Goal: Transaction & Acquisition: Purchase product/service

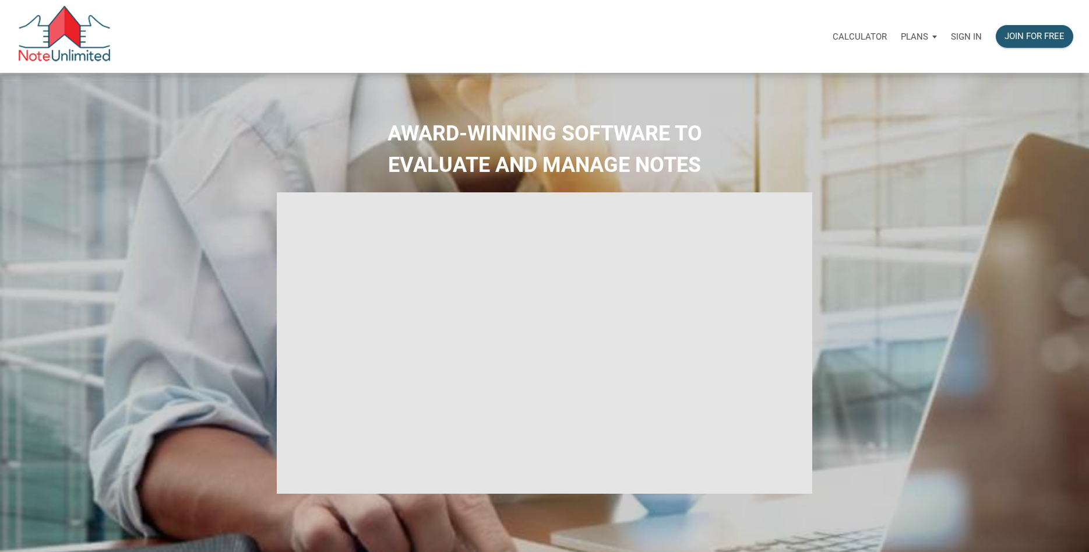
click at [965, 35] on p "Sign in" at bounding box center [966, 36] width 31 height 10
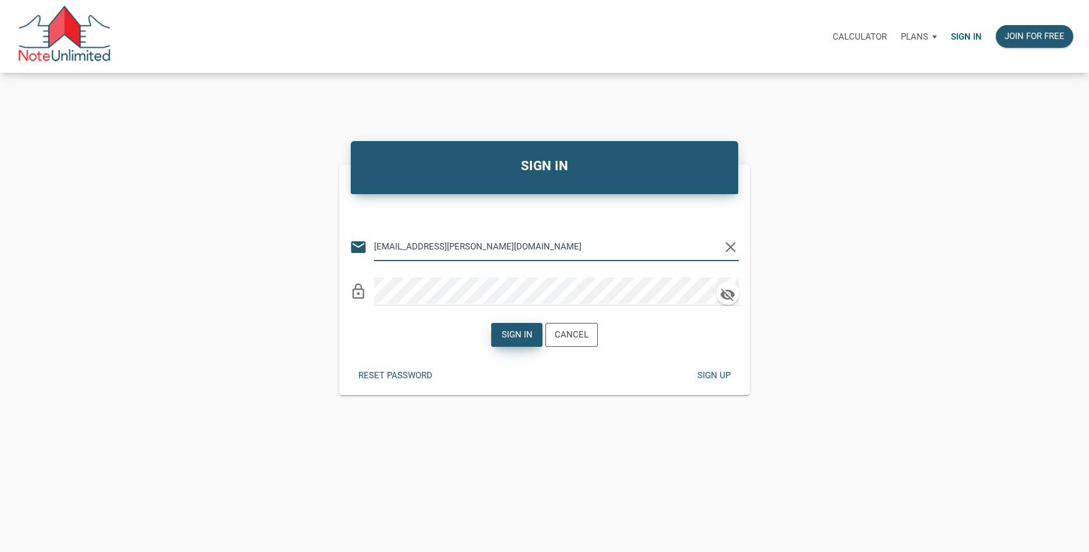
type input "billmims@cox.net"
click at [521, 340] on div "Sign in" at bounding box center [517, 334] width 31 height 13
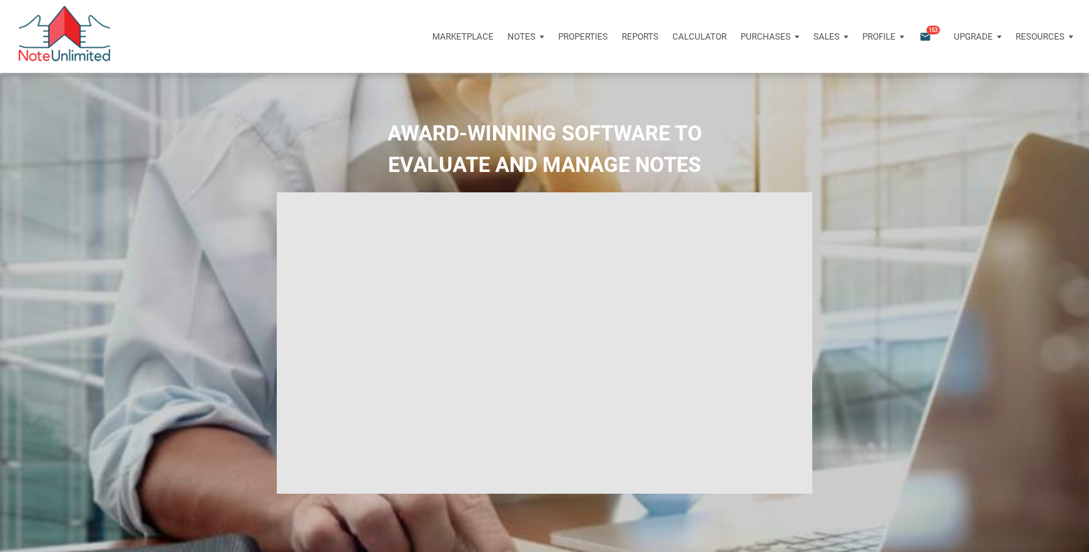
click at [524, 36] on p "Notes" at bounding box center [521, 36] width 28 height 10
click at [460, 68] on link "Dashboard" at bounding box center [493, 68] width 111 height 24
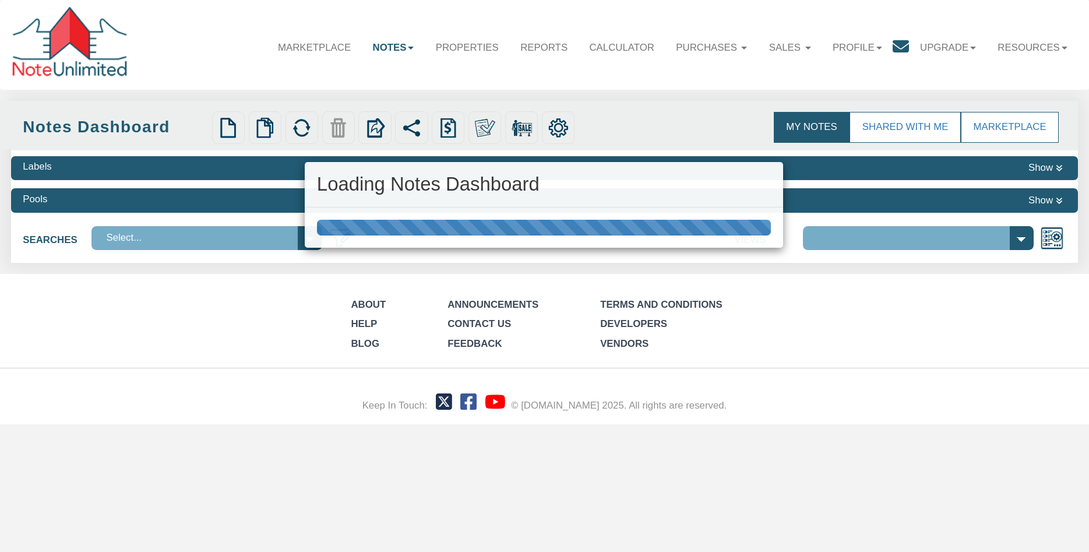
select select "3"
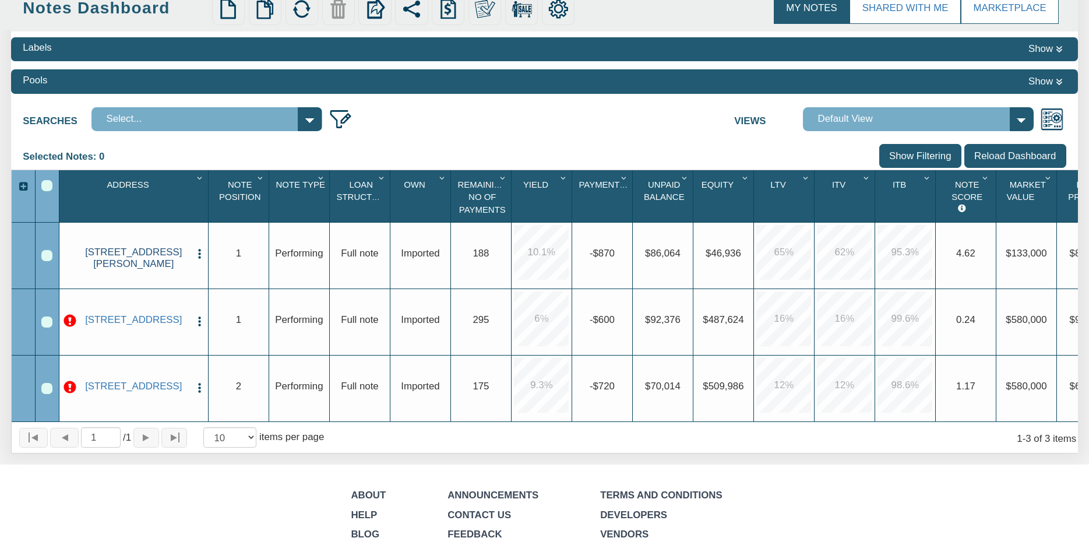
click at [136, 252] on link "1410 N Holmes Ave, Indianapolis, IN, 46222" at bounding box center [133, 257] width 112 height 23
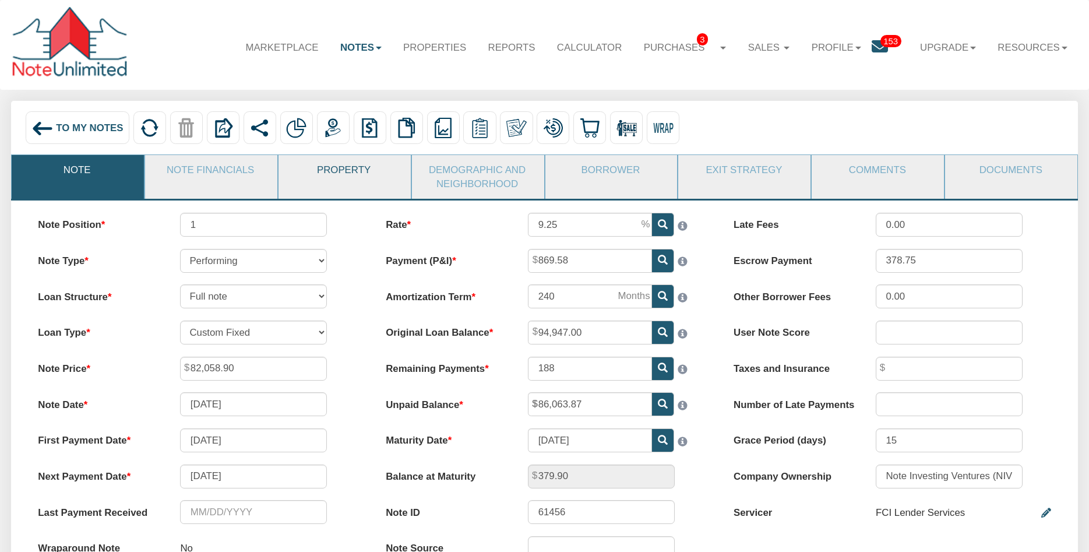
click at [334, 172] on link "Property" at bounding box center [343, 170] width 131 height 30
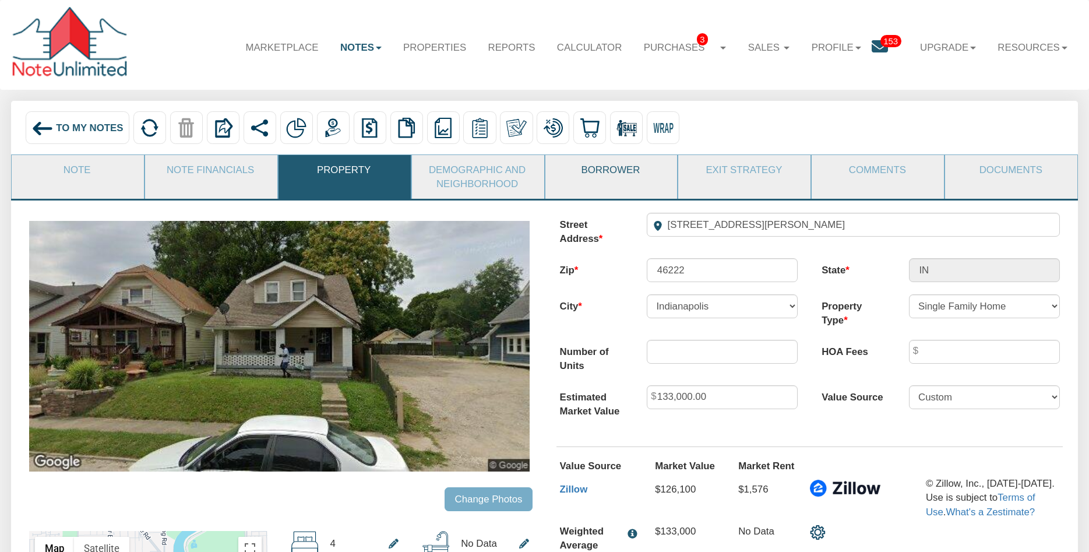
click at [613, 170] on link "Borrower" at bounding box center [610, 170] width 131 height 30
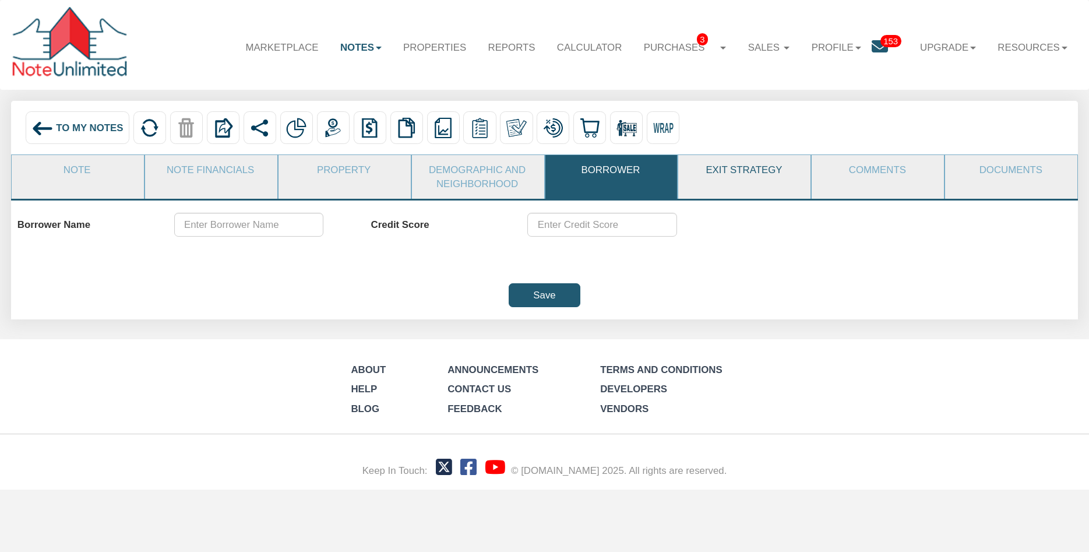
click at [749, 170] on link "Exit Strategy" at bounding box center [743, 170] width 131 height 30
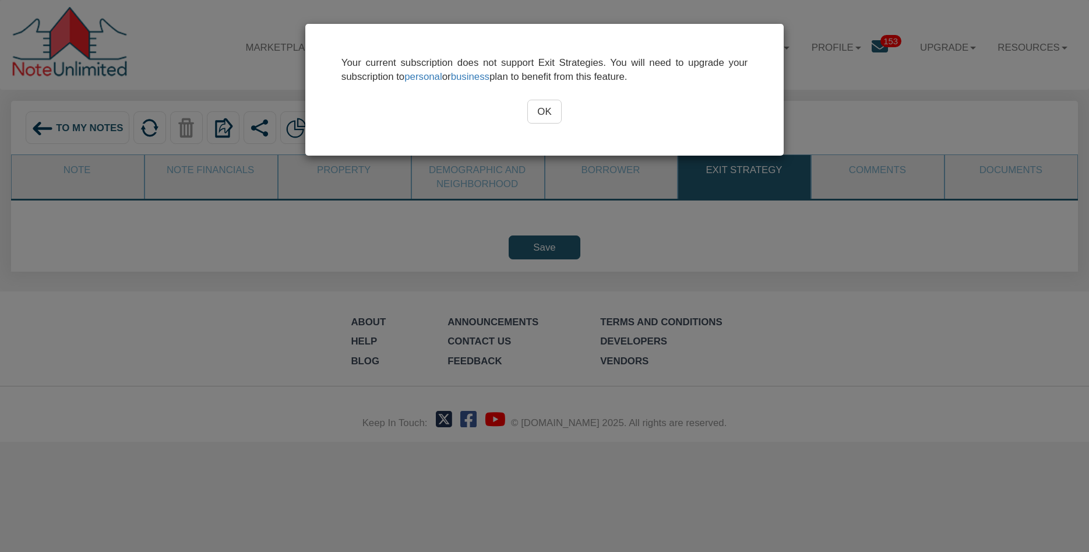
click at [817, 241] on div "Your current subscription does not support Exit Strategies. You will need to up…" at bounding box center [544, 276] width 1089 height 552
click at [549, 118] on input "OK" at bounding box center [544, 112] width 34 height 24
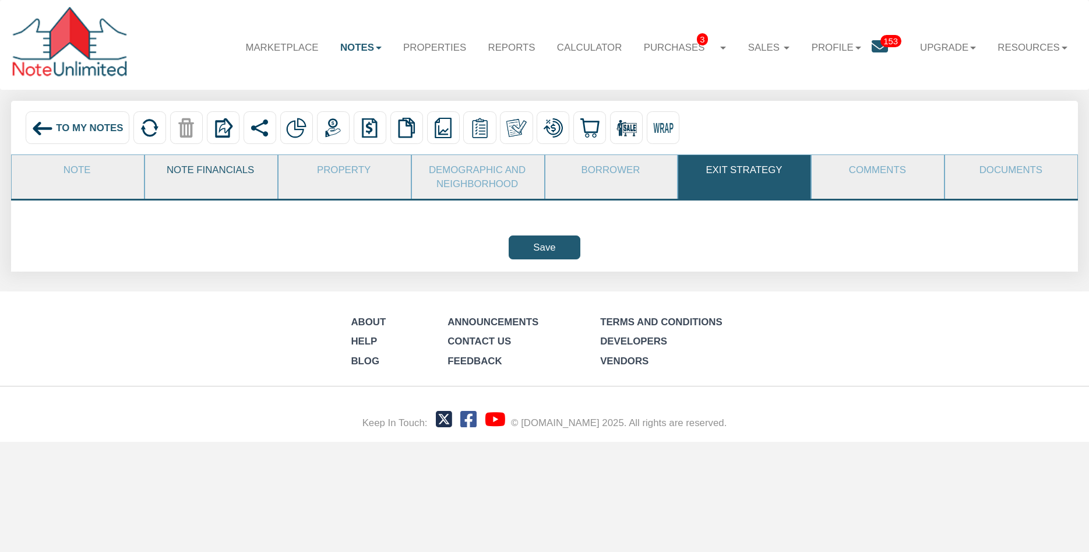
click at [188, 171] on link "Note Financials" at bounding box center [210, 170] width 131 height 30
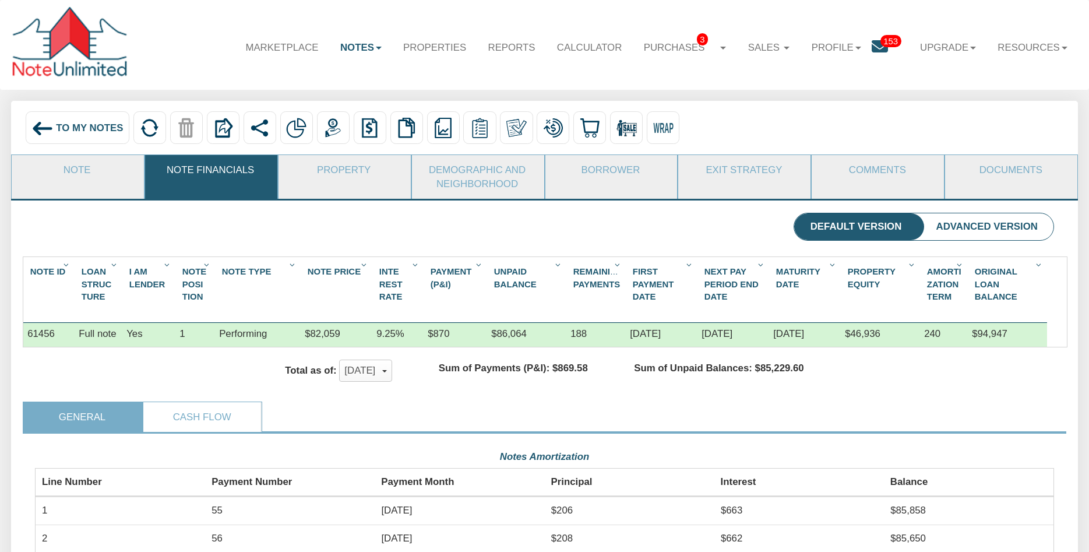
click at [81, 126] on span "To My Notes" at bounding box center [89, 127] width 67 height 11
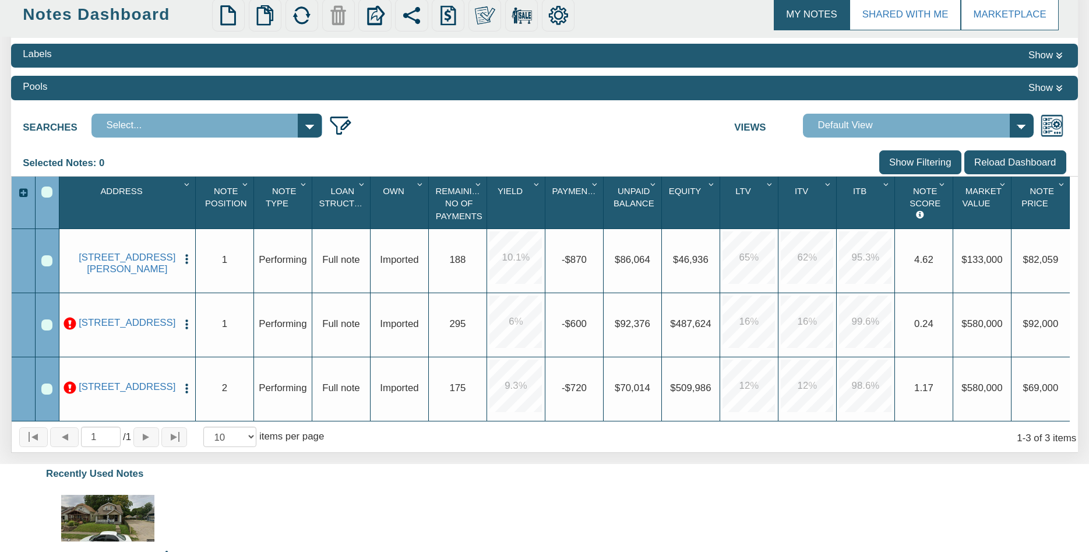
scroll to position [119, 0]
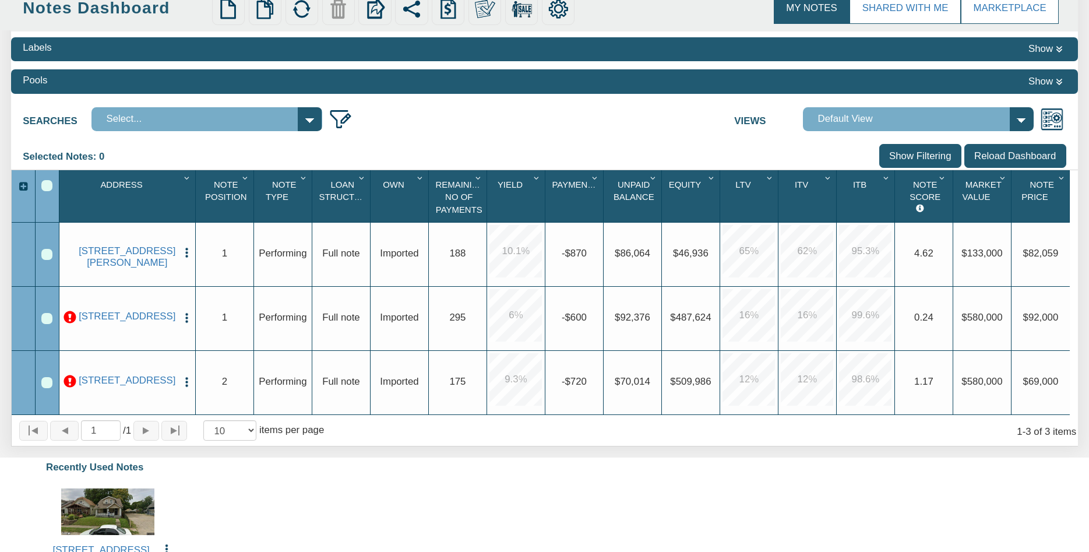
click at [68, 316] on p at bounding box center [70, 317] width 13 height 13
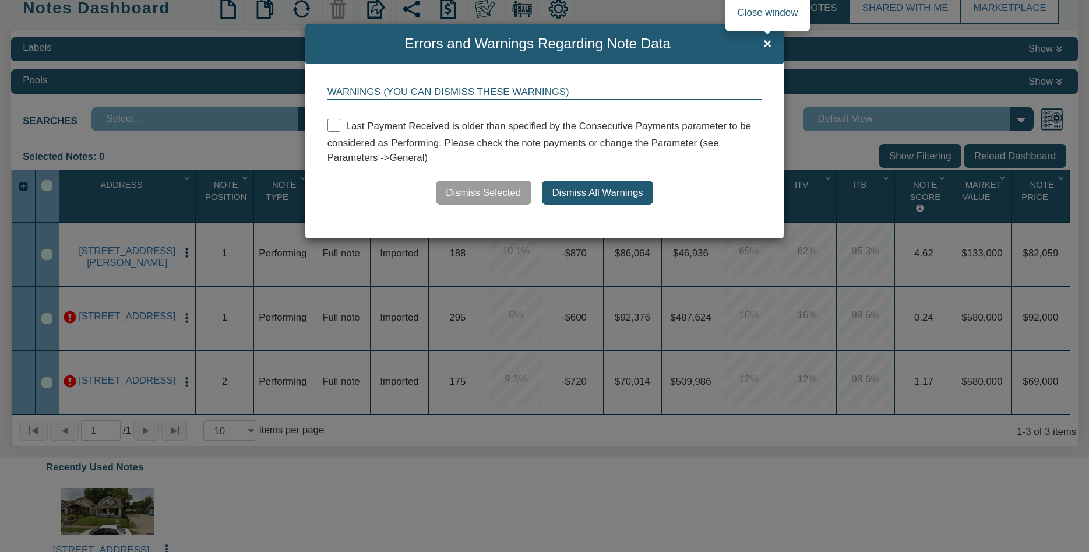
click at [766, 42] on span "×" at bounding box center [767, 44] width 8 height 16
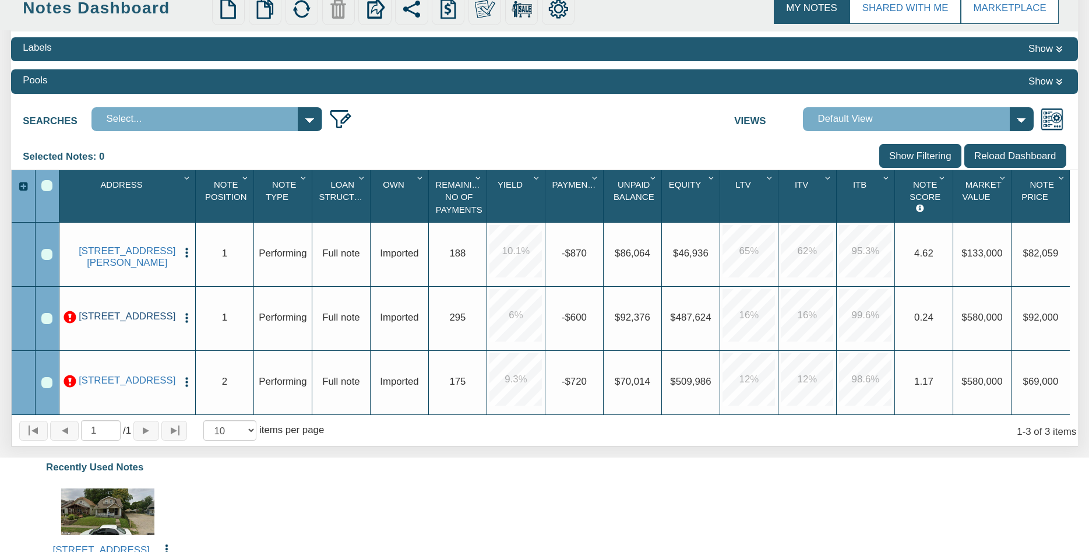
click at [128, 315] on link "0001 B Lafayette Ave, Baltimore, MD, 21202" at bounding box center [126, 317] width 99 height 12
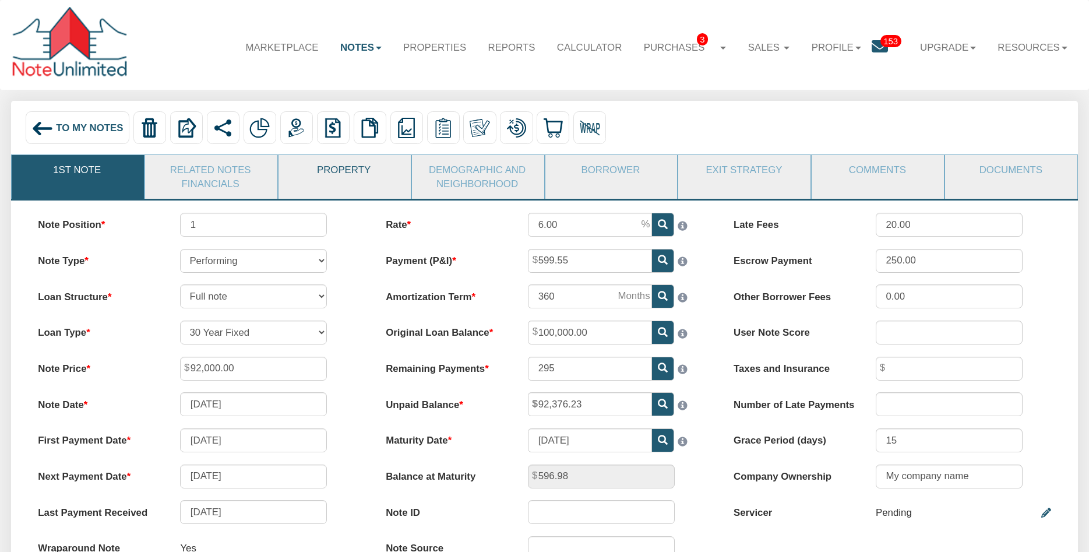
click at [338, 168] on link "Property" at bounding box center [343, 170] width 131 height 30
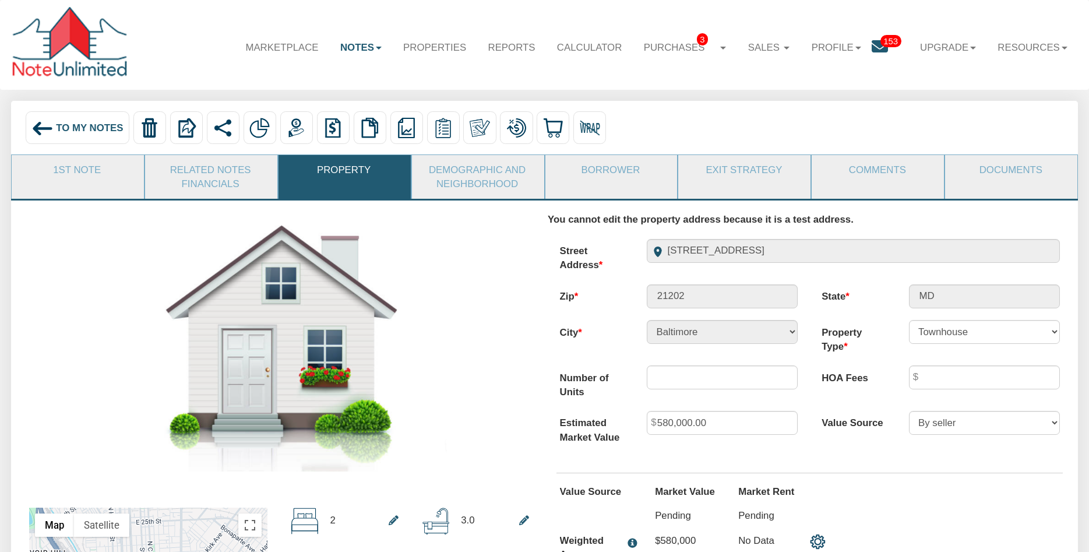
click at [37, 127] on img at bounding box center [42, 129] width 22 height 22
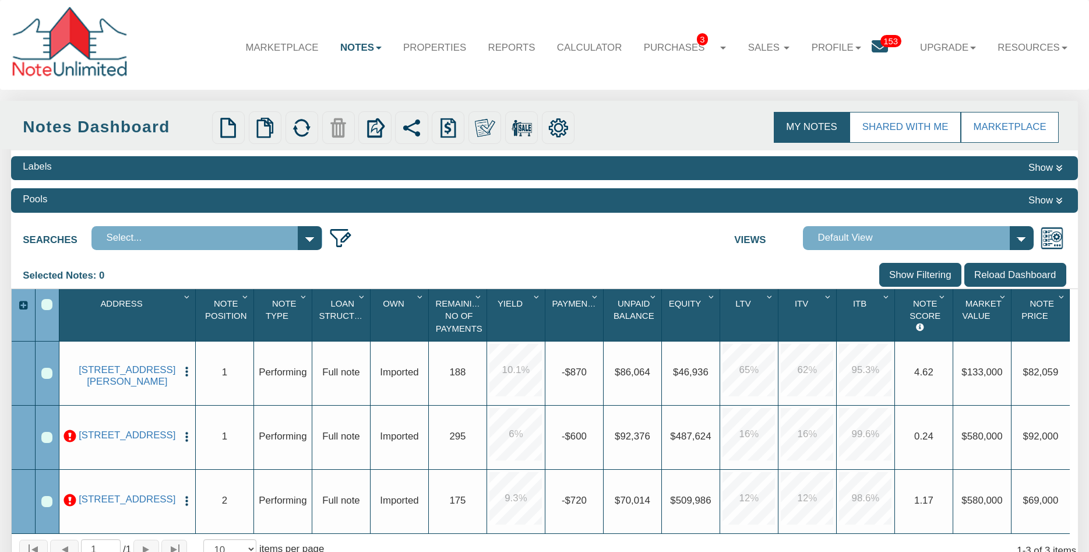
click at [74, 66] on div at bounding box center [71, 45] width 120 height 76
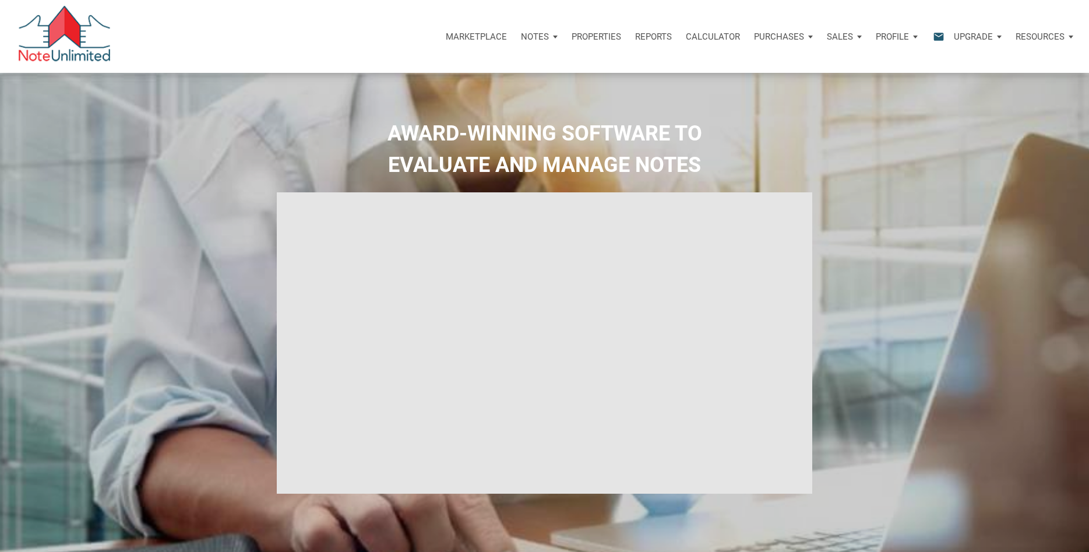
click at [941, 37] on icon "email" at bounding box center [939, 36] width 14 height 13
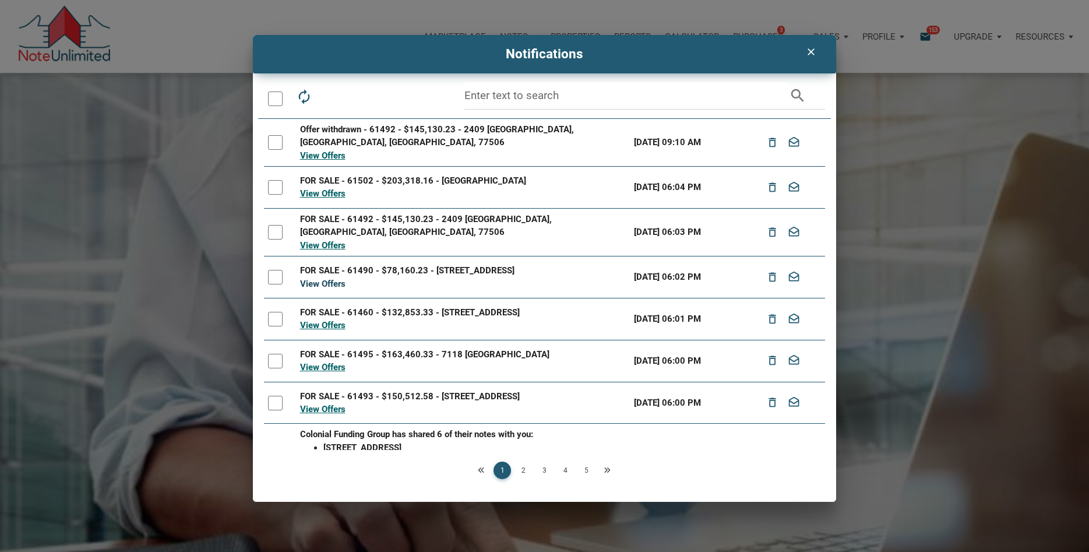
click at [328, 278] on link "View Offers" at bounding box center [322, 283] width 45 height 10
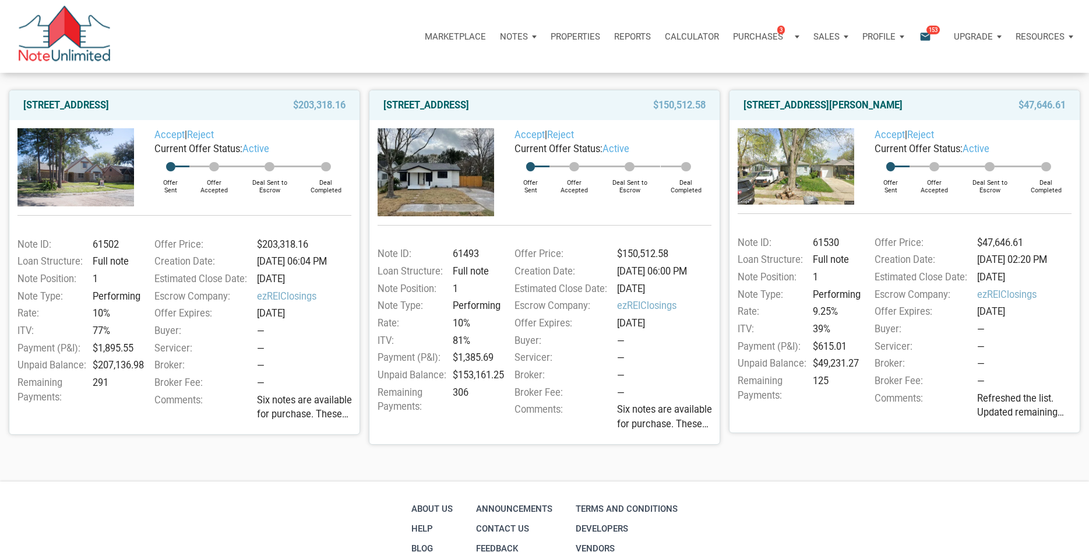
scroll to position [178, 0]
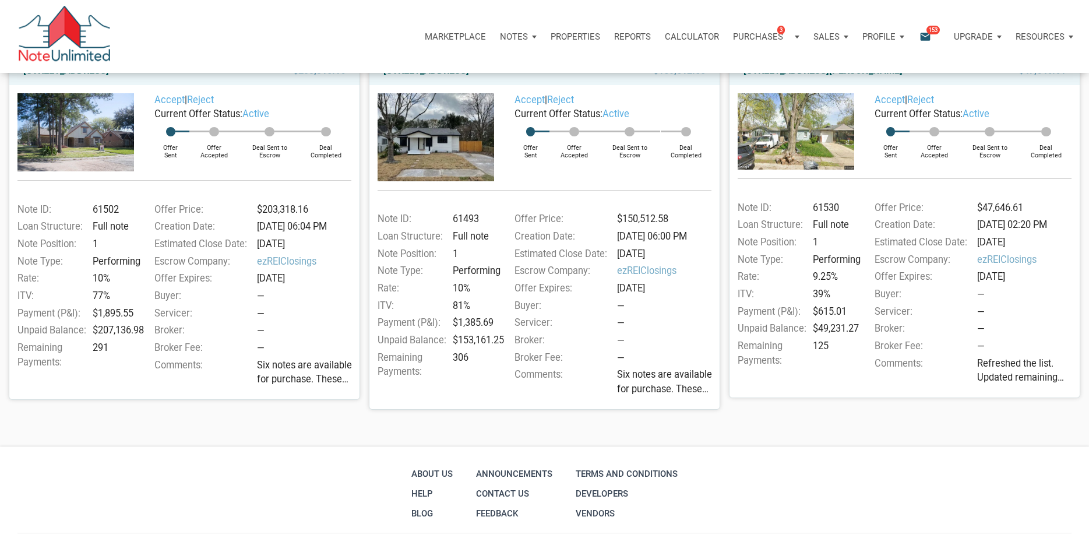
click at [328, 379] on span "Six notes are available for purchase. These were shared earlier today, and four…" at bounding box center [307, 372] width 100 height 29
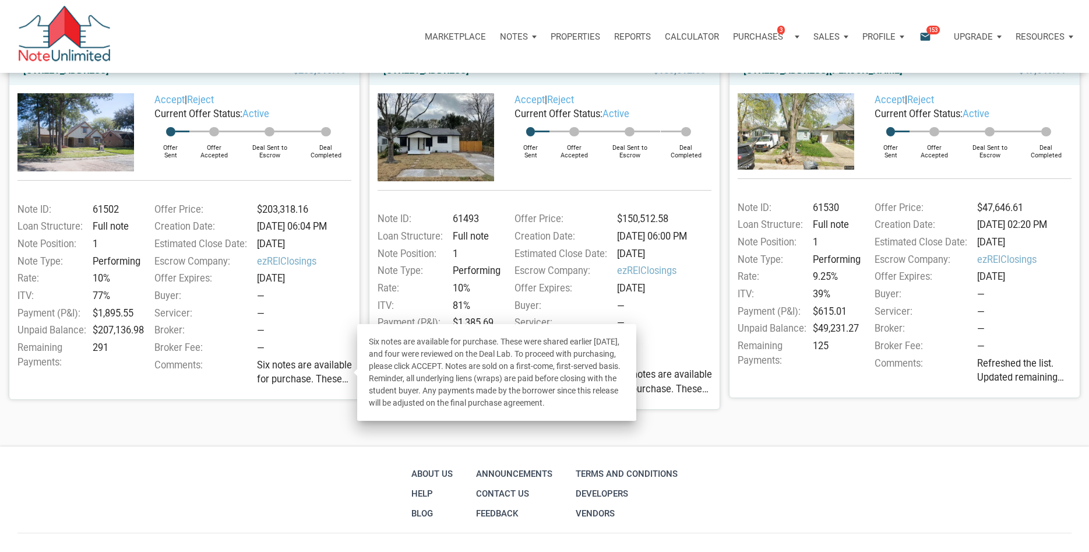
click at [223, 454] on footer "About Us Help Blog Announcements Contact Us Feedback Terms and conditions Devel…" at bounding box center [544, 527] width 1089 height 163
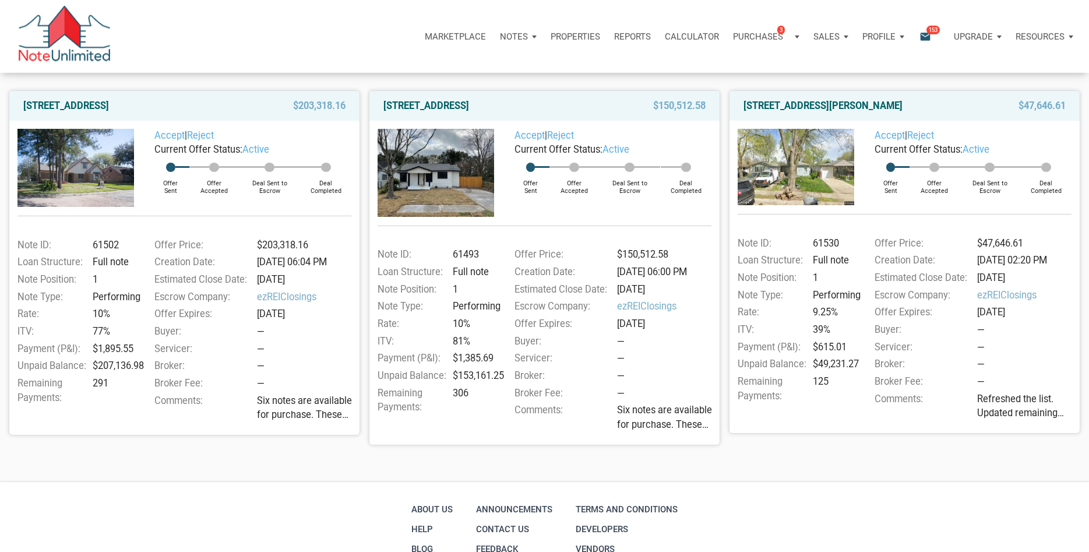
scroll to position [57, 0]
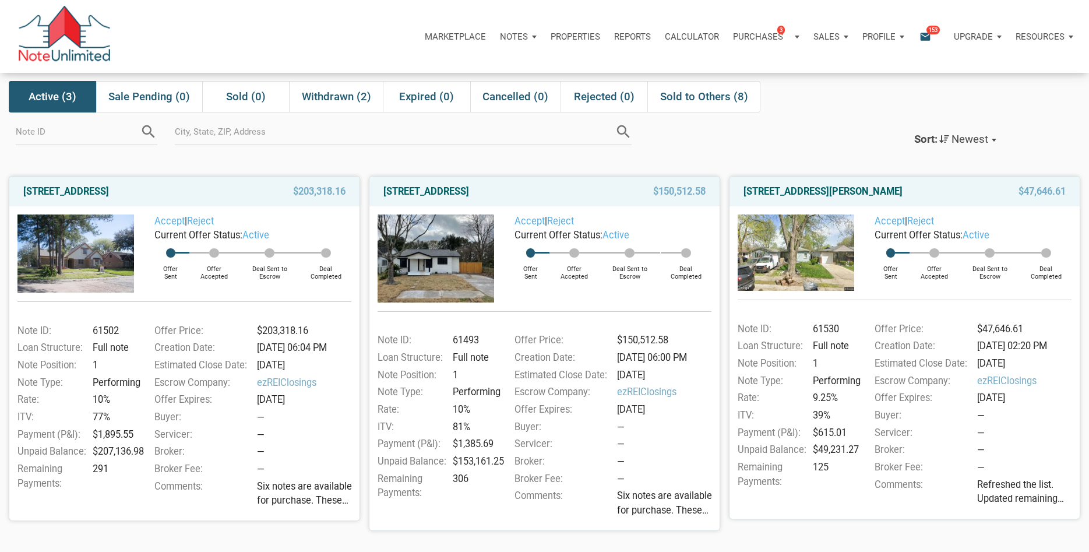
click at [993, 499] on span "Refreshed the list. Updated remaining payments on a few notes. We have 8 notes …" at bounding box center [1027, 492] width 100 height 29
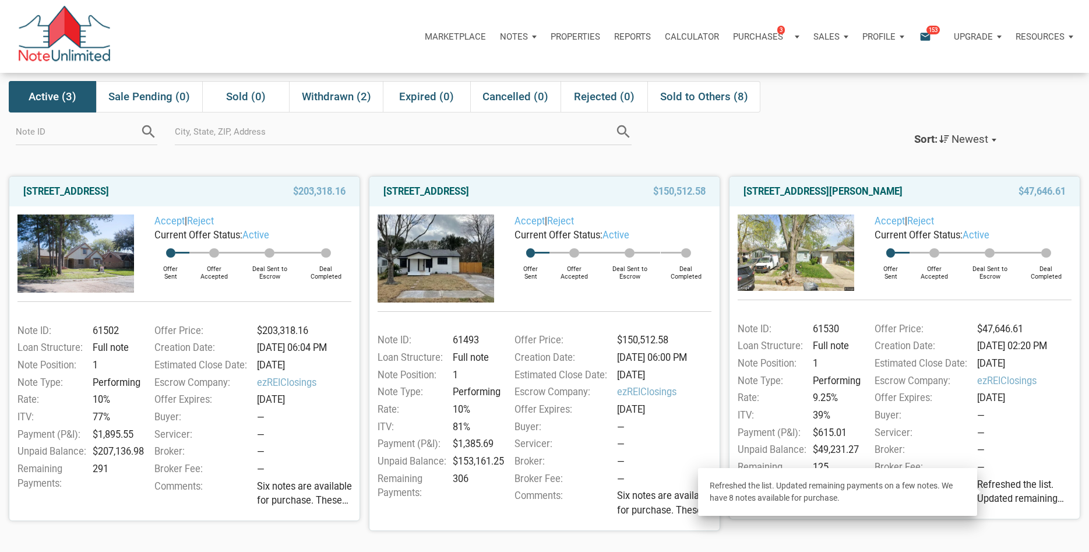
click at [842, 529] on div "3526 East Morris Street, Indianapolis, IN, 46203 $47,646.61 Accept | Reject Cur…" at bounding box center [900, 349] width 360 height 364
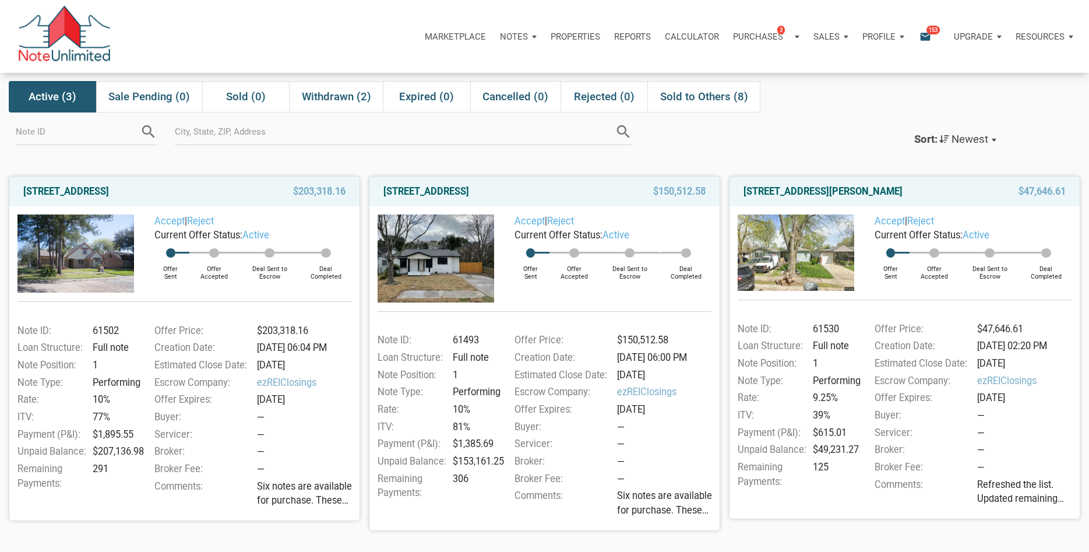
click at [451, 263] on img at bounding box center [436, 258] width 117 height 88
click at [841, 191] on link "3526 East Morris Street, Indianapolis, IN, 46203" at bounding box center [822, 192] width 159 height 14
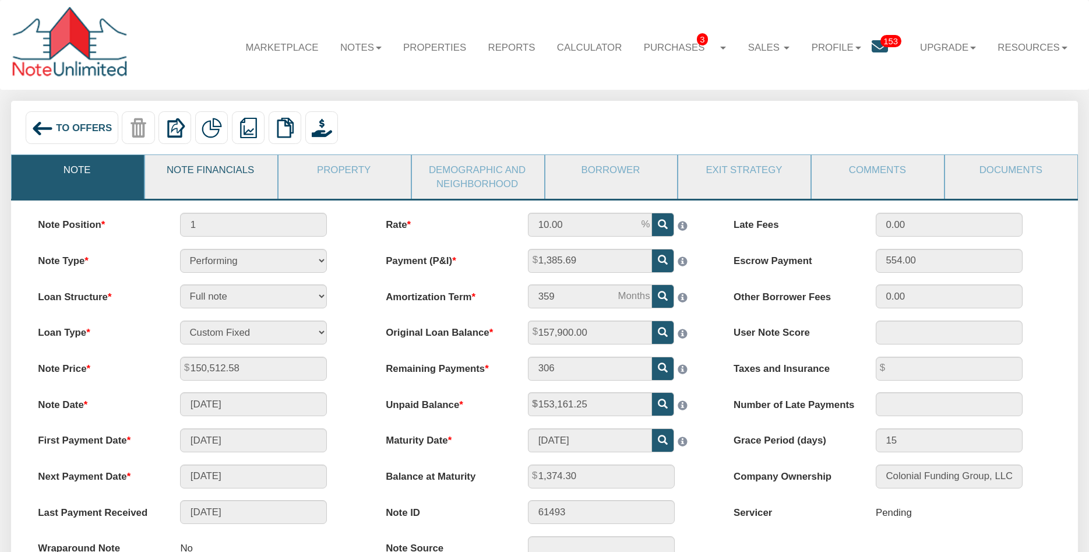
click at [223, 170] on link "Note Financials" at bounding box center [210, 170] width 131 height 30
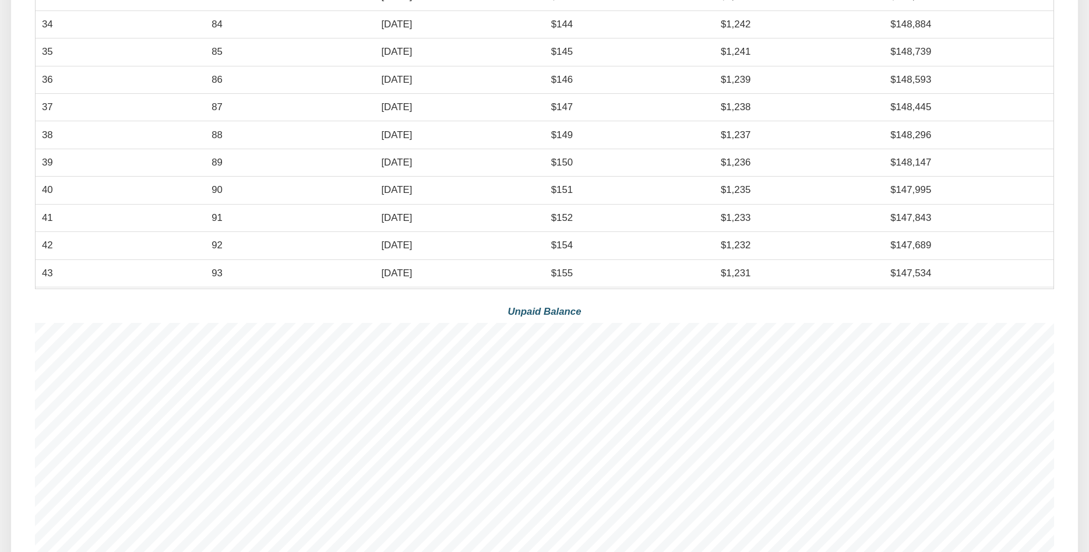
scroll to position [773, 0]
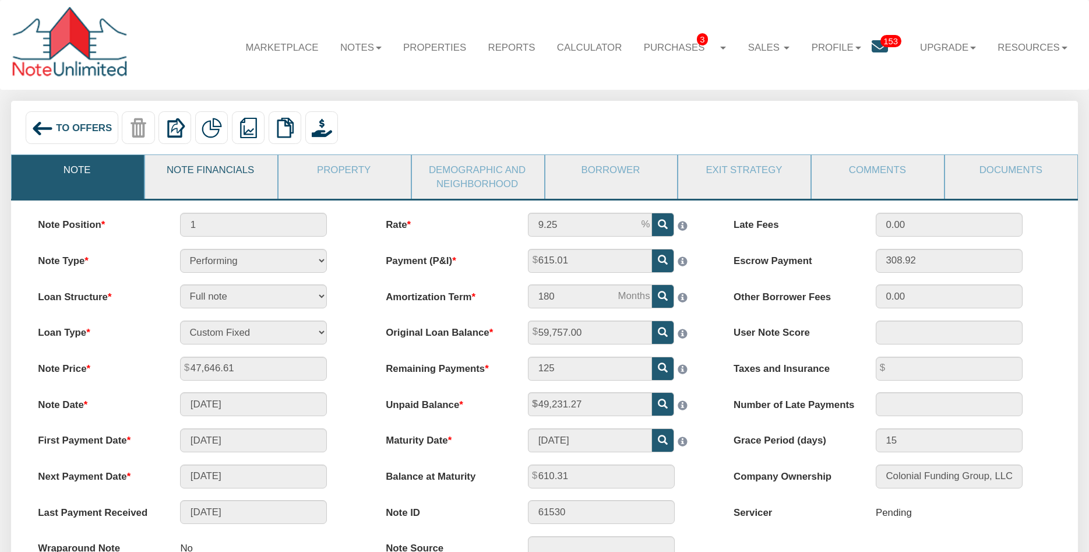
click at [213, 168] on link "Note Financials" at bounding box center [210, 170] width 131 height 30
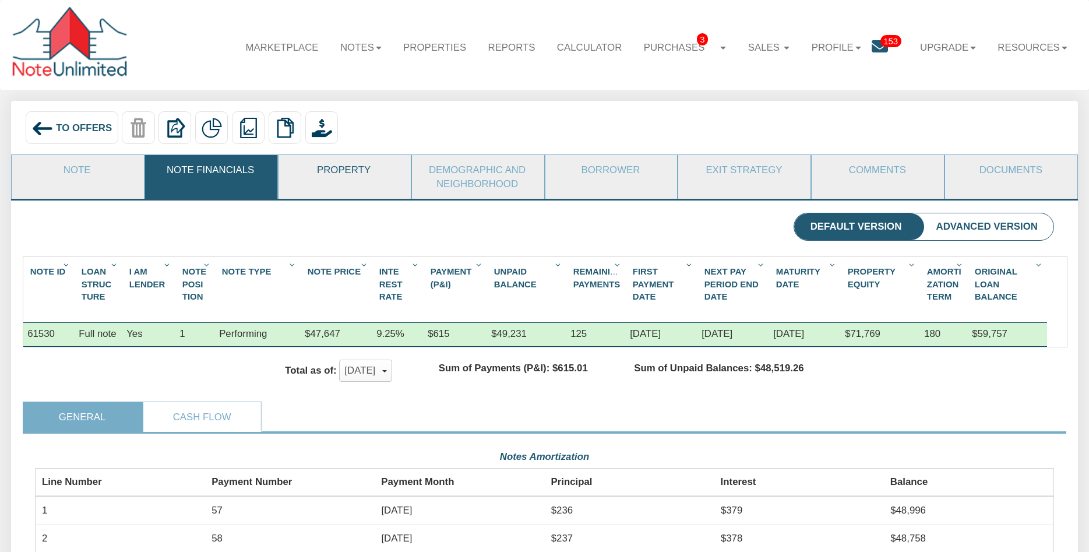
click at [342, 170] on link "Property" at bounding box center [343, 170] width 131 height 30
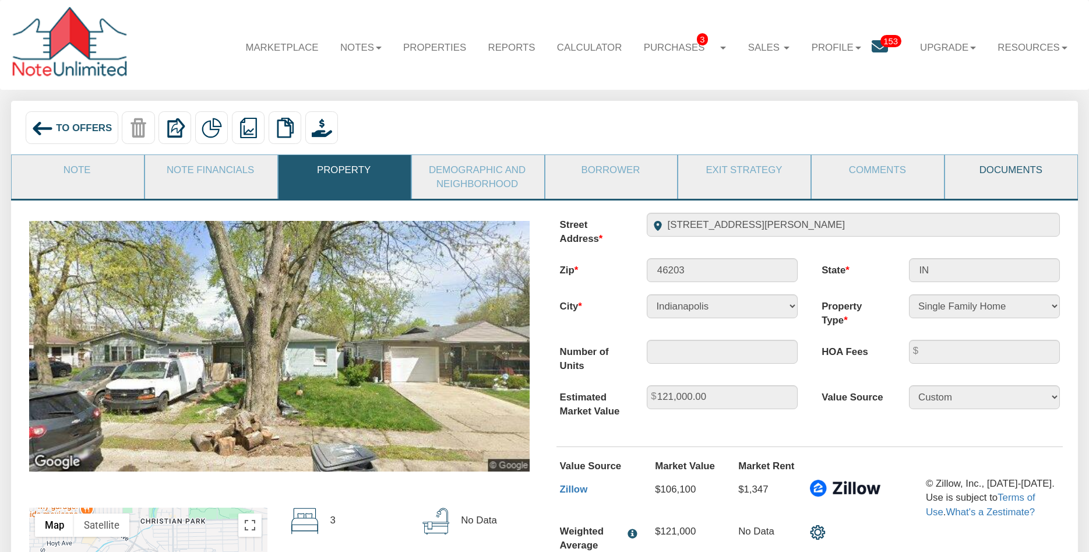
click at [993, 167] on link "Documents" at bounding box center [1010, 170] width 131 height 30
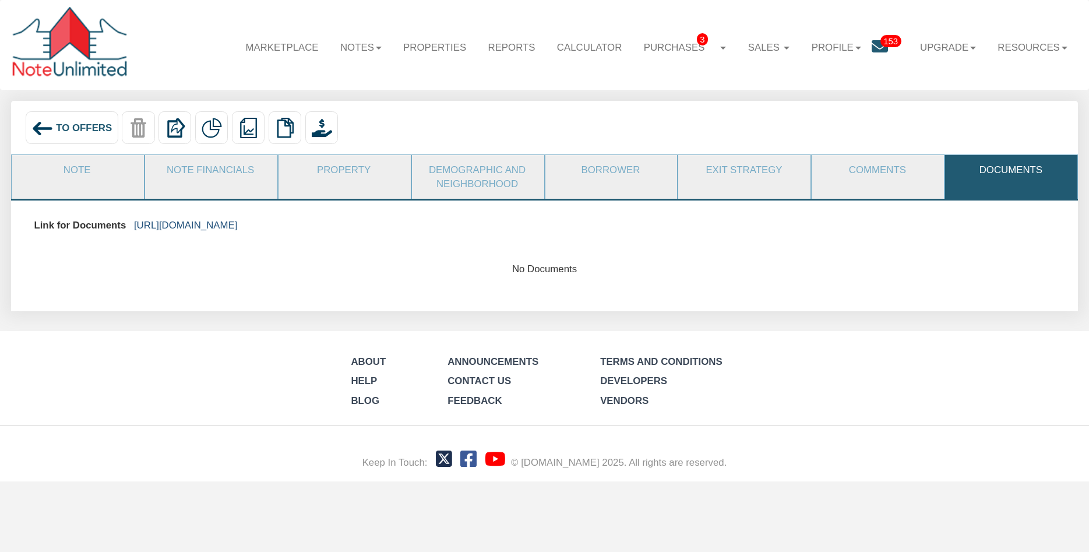
click at [238, 224] on link "https://colonialfundinggroup.sharepoint.com/:f:/s/operationsteam/EnFmrck22z5OlA…" at bounding box center [186, 225] width 104 height 11
click at [40, 127] on img at bounding box center [42, 129] width 22 height 22
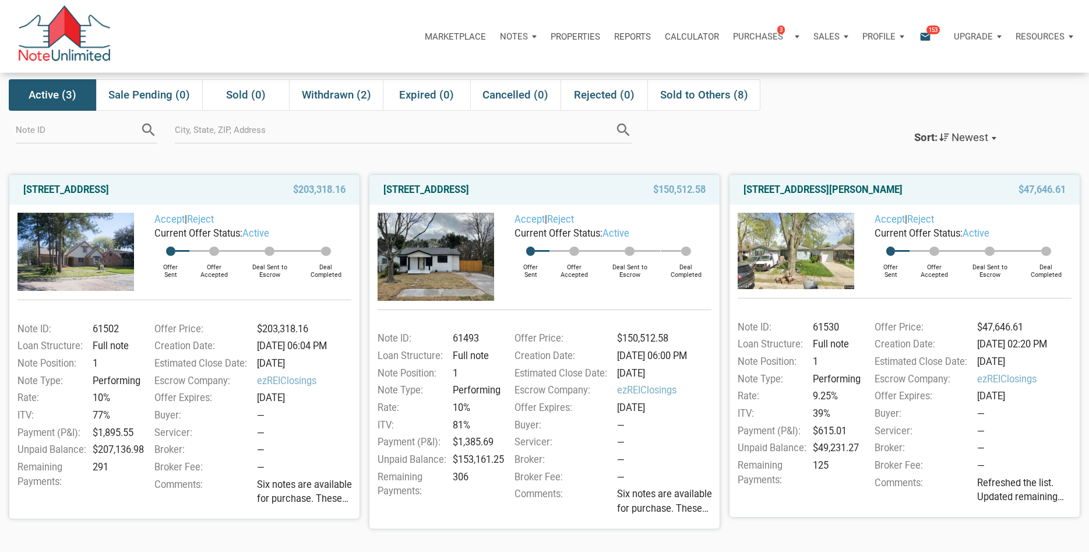
scroll to position [59, 0]
